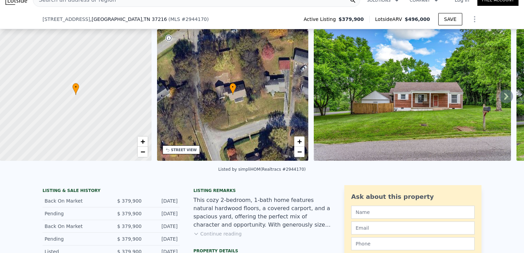
scroll to position [66, 0]
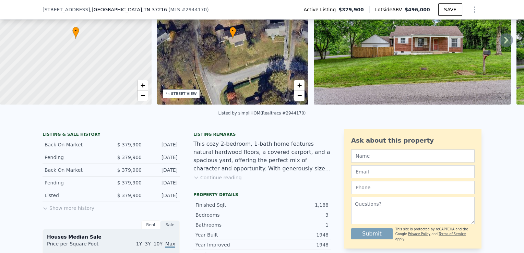
click at [81, 212] on button "Show more history" at bounding box center [69, 207] width 52 height 10
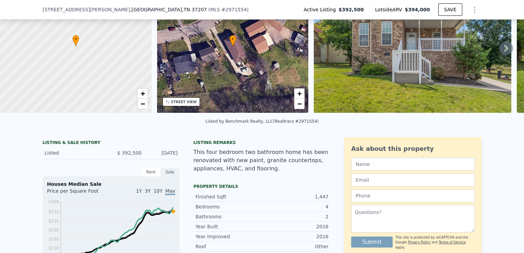
scroll to position [134, 0]
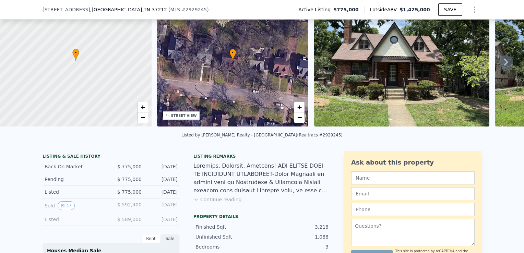
scroll to position [69, 0]
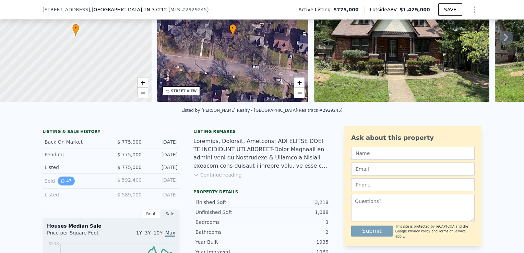
click at [66, 184] on button "47" at bounding box center [66, 181] width 17 height 9
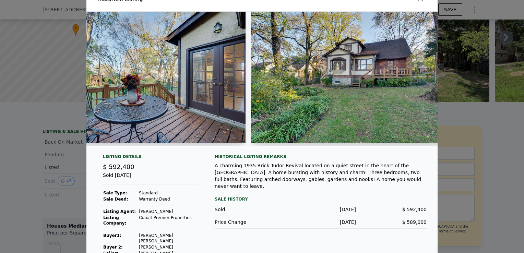
scroll to position [21, 0]
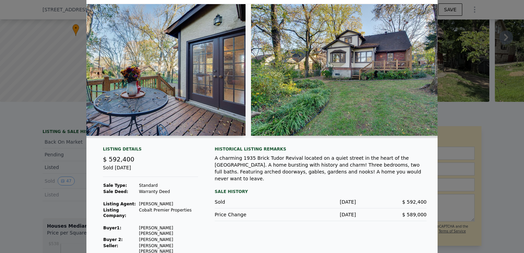
click at [464, 82] on div at bounding box center [262, 126] width 524 height 253
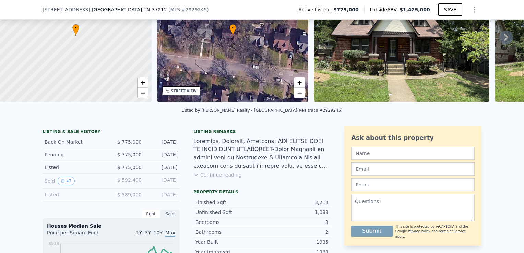
scroll to position [103, 0]
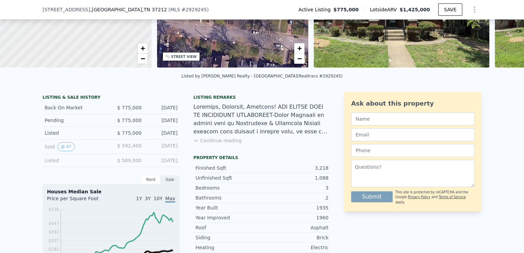
click at [214, 144] on button "Continue reading" at bounding box center [217, 140] width 48 height 7
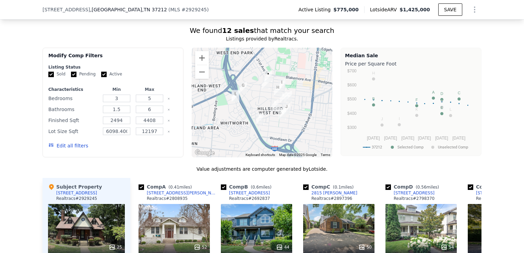
scroll to position [923, 0]
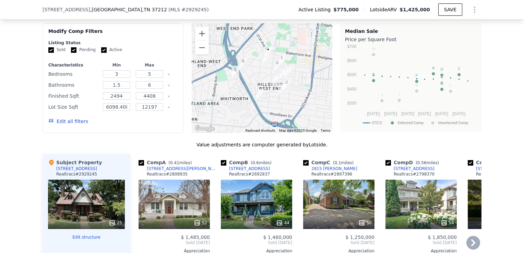
click at [467, 236] on icon at bounding box center [474, 243] width 14 height 14
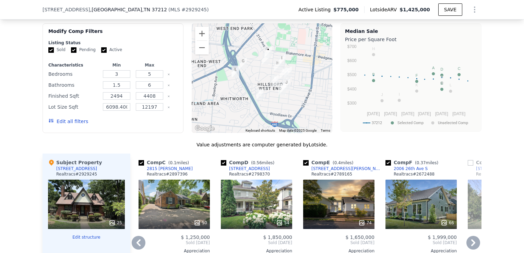
click at [467, 236] on icon at bounding box center [474, 243] width 14 height 14
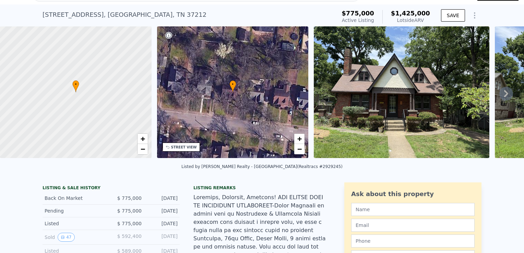
scroll to position [2, 0]
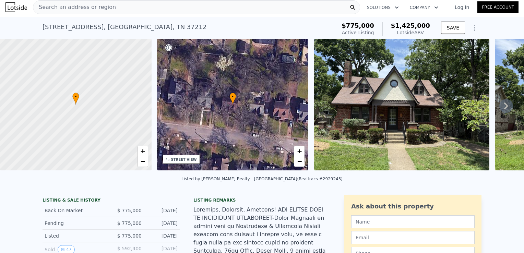
click at [386, 102] on img at bounding box center [402, 105] width 176 height 132
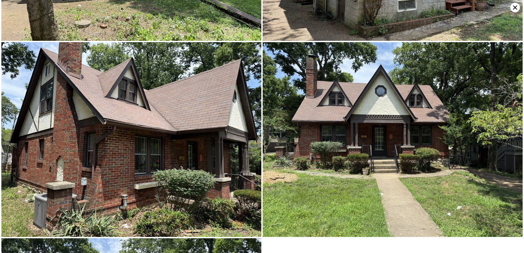
scroll to position [1944, 0]
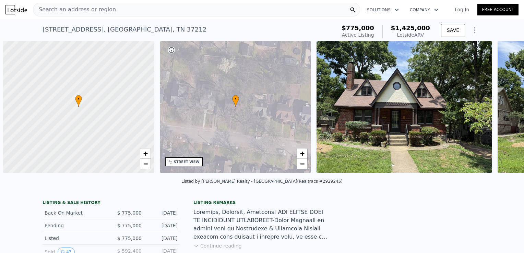
scroll to position [0, 3]
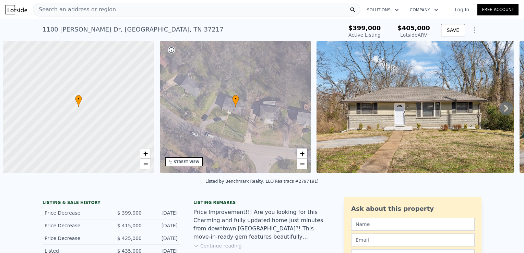
scroll to position [0, 3]
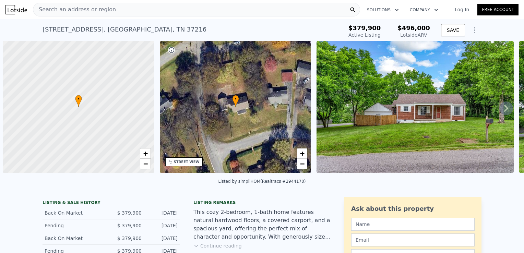
scroll to position [0, 3]
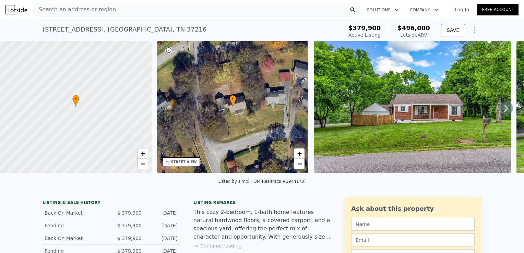
click at [150, 10] on div "Search an address or region" at bounding box center [196, 10] width 327 height 14
